Goal: Navigation & Orientation: Find specific page/section

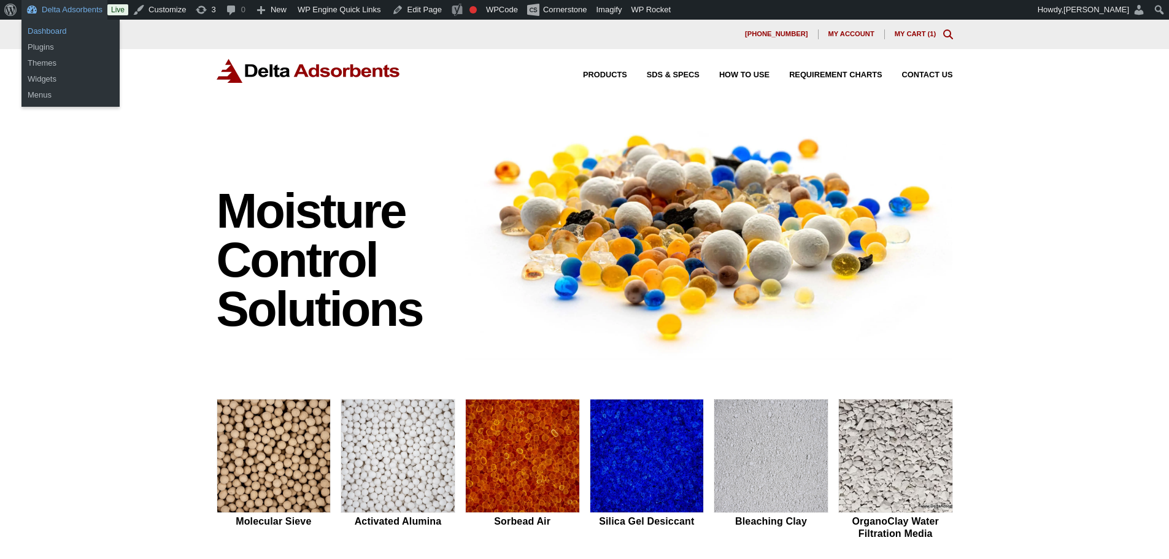
click at [59, 30] on link "Dashboard" at bounding box center [70, 31] width 98 height 16
click at [65, 26] on link "Dashboard" at bounding box center [70, 31] width 98 height 16
click at [43, 35] on link "Dashboard" at bounding box center [70, 31] width 98 height 16
click at [60, 24] on link "Dashboard" at bounding box center [70, 31] width 98 height 16
click at [61, 25] on link "Dashboard" at bounding box center [70, 31] width 98 height 16
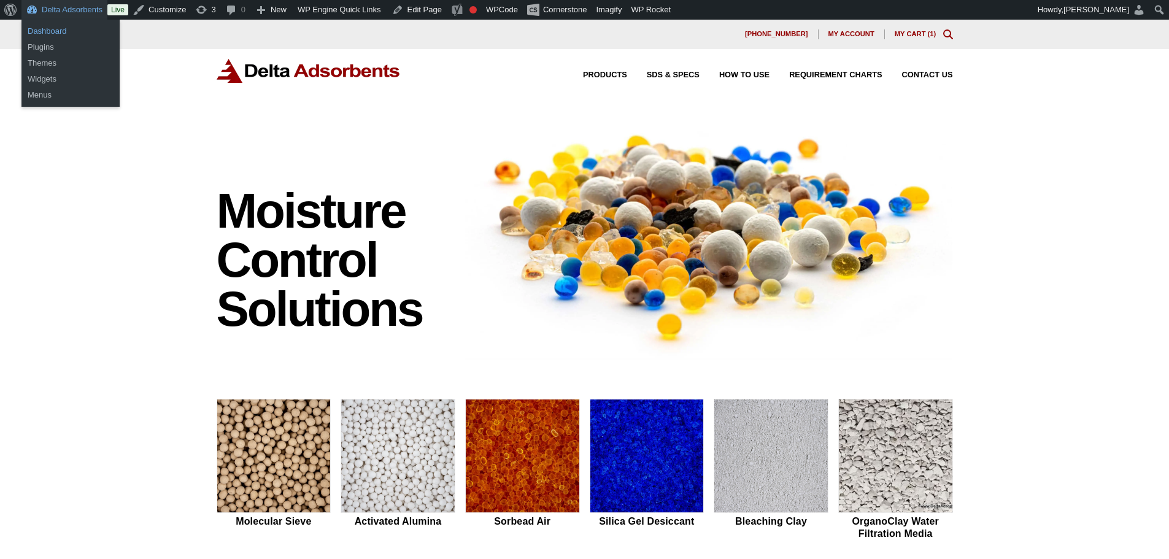
click at [63, 29] on link "Dashboard" at bounding box center [70, 31] width 98 height 16
click at [53, 33] on link "Dashboard" at bounding box center [70, 31] width 98 height 16
click at [56, 33] on link "Dashboard" at bounding box center [70, 31] width 98 height 16
